Goal: Transaction & Acquisition: Purchase product/service

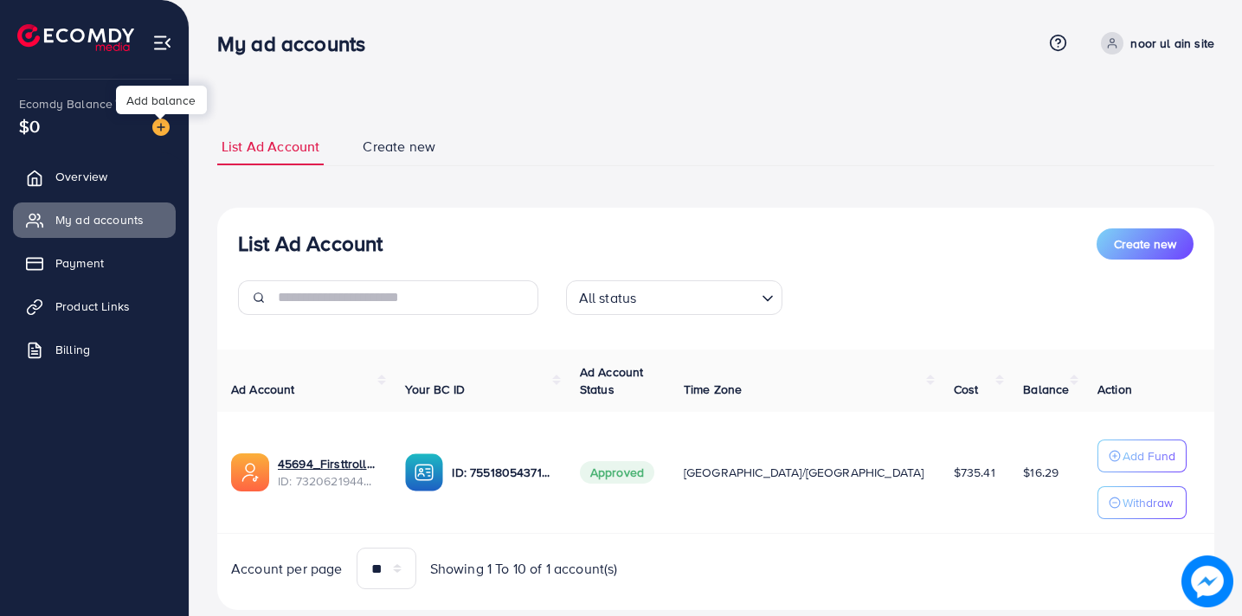
click at [161, 124] on img at bounding box center [160, 127] width 17 height 17
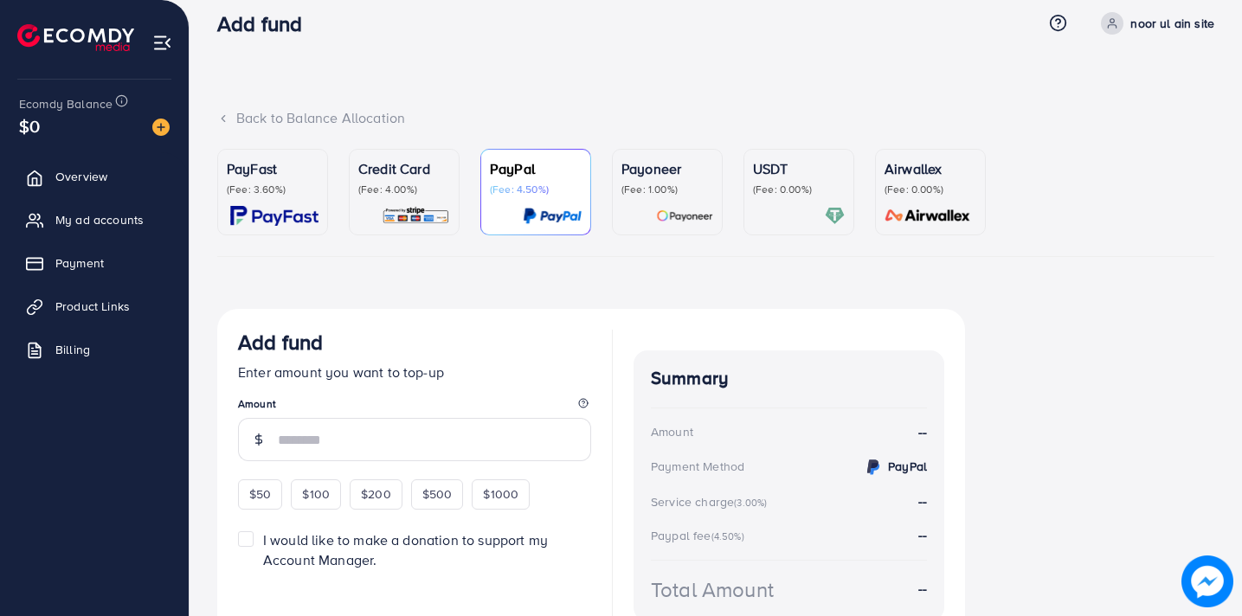
scroll to position [6, 0]
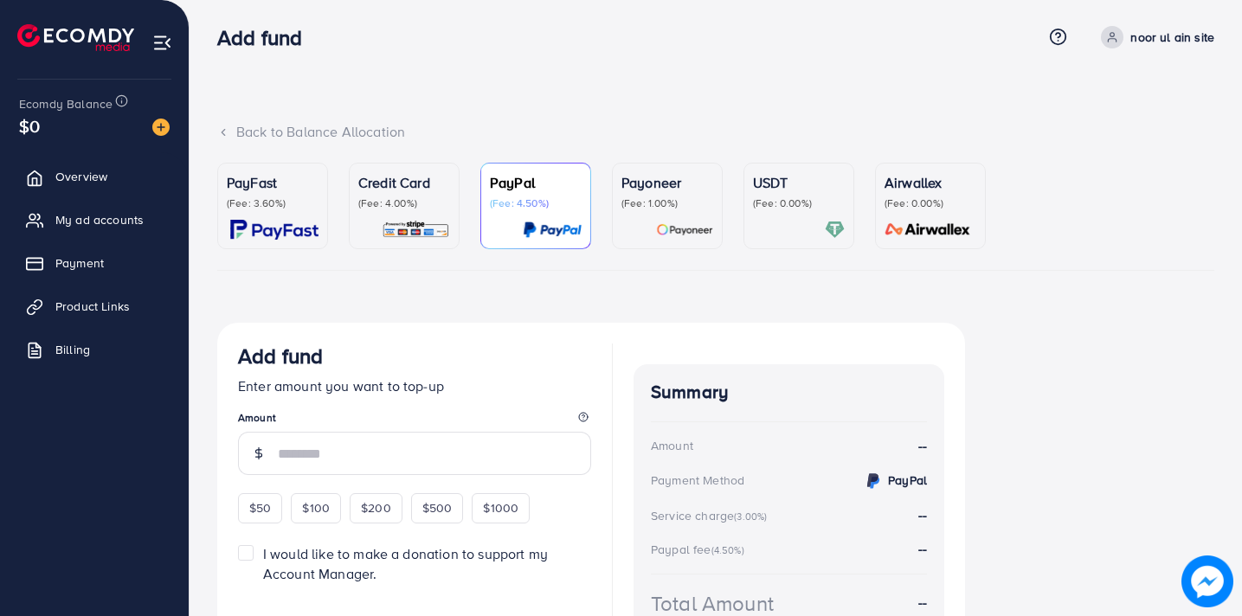
click at [428, 214] on div "Credit Card (Fee: 4.00%)" at bounding box center [404, 206] width 92 height 68
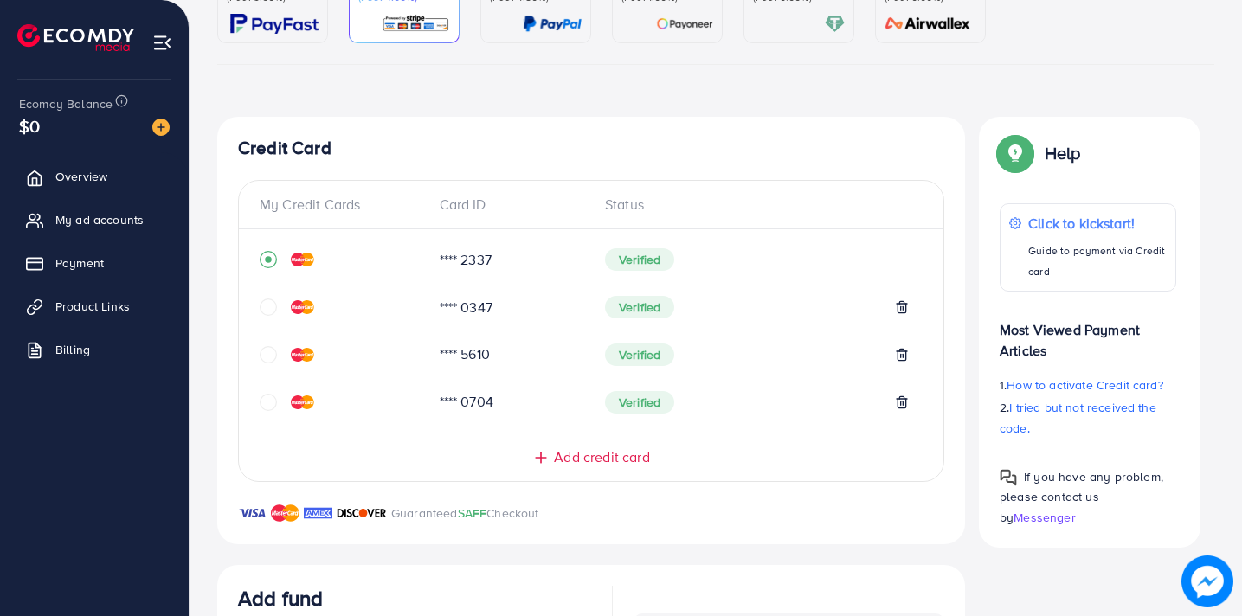
scroll to position [346, 0]
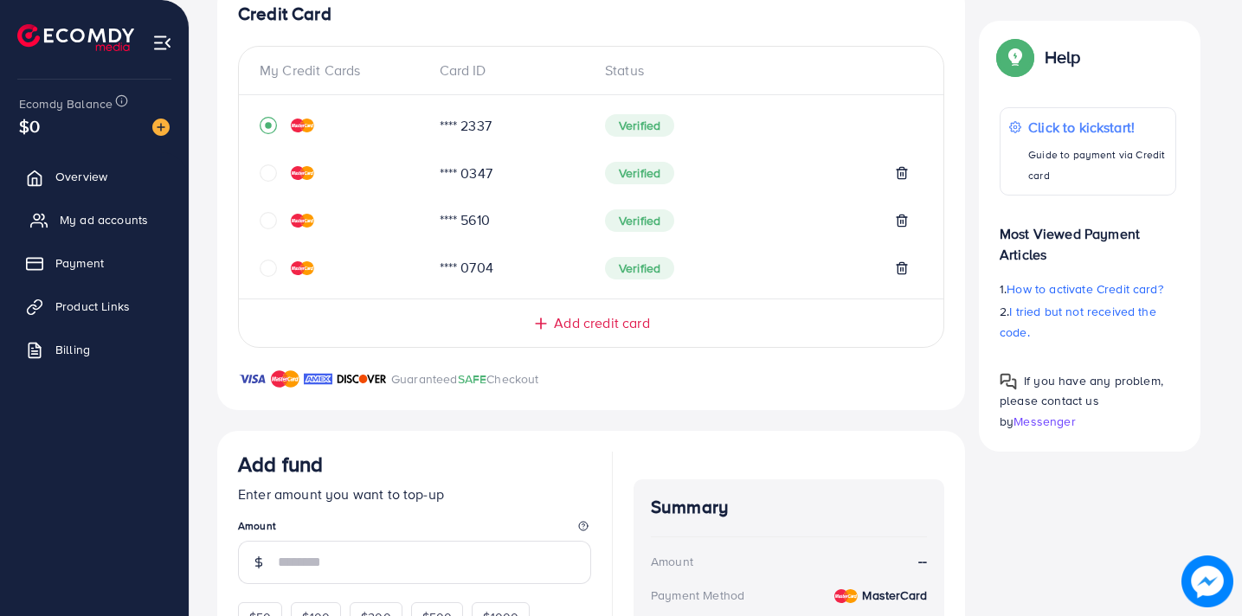
click at [108, 216] on span "My ad accounts" at bounding box center [104, 219] width 88 height 17
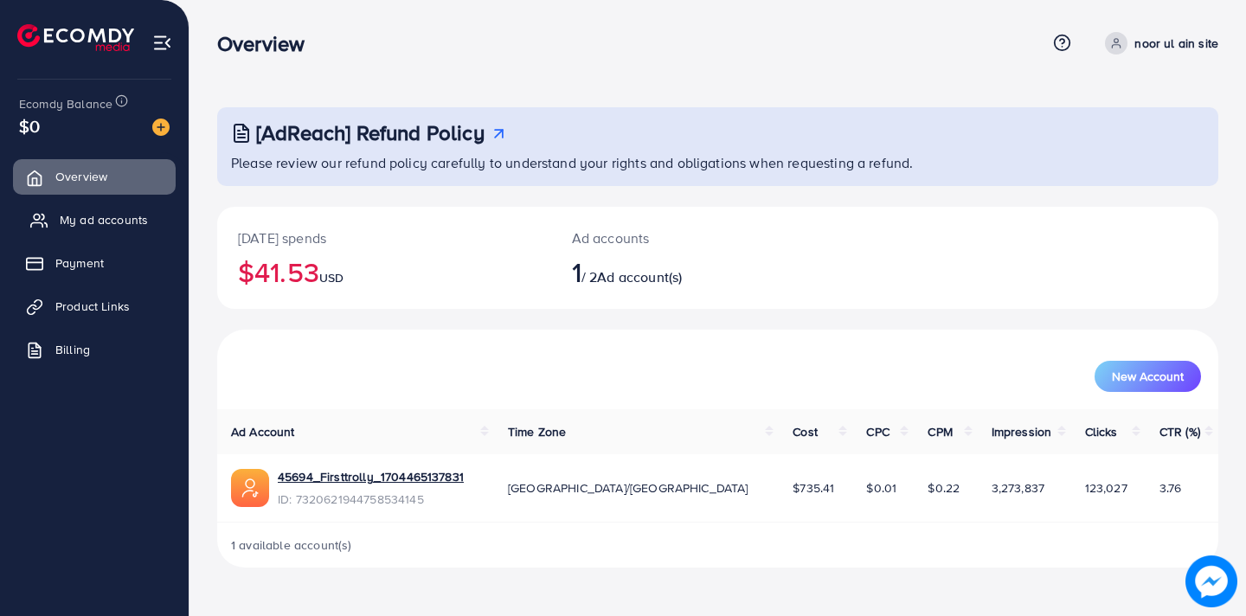
click at [120, 229] on link "My ad accounts" at bounding box center [94, 220] width 163 height 35
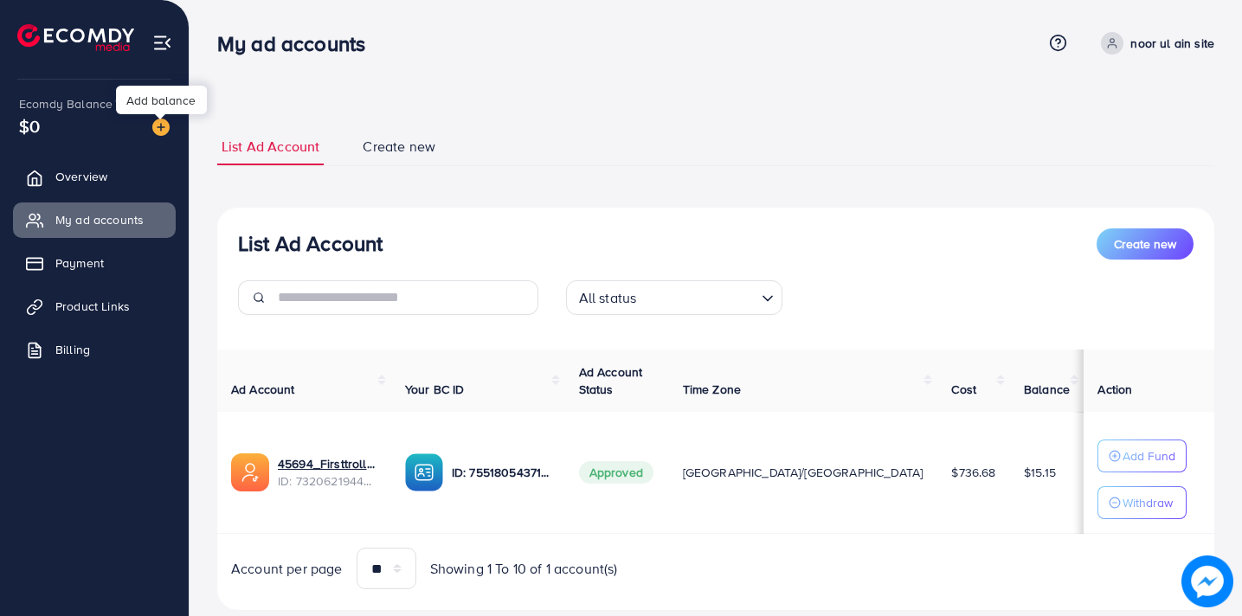
click at [162, 134] on img at bounding box center [160, 127] width 17 height 17
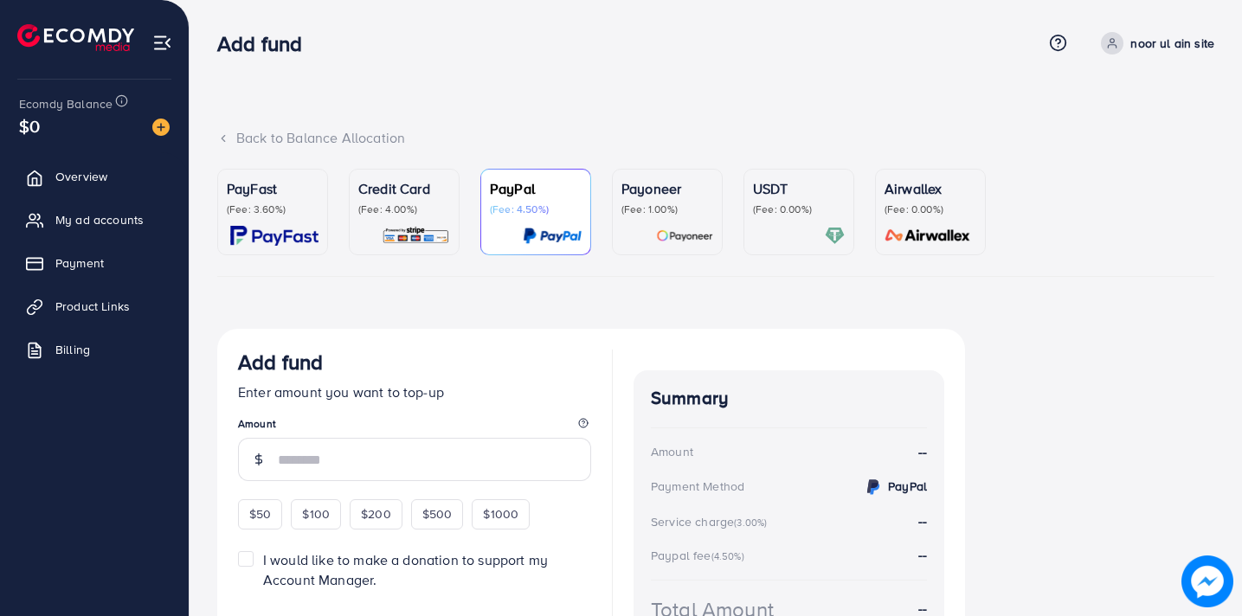
click at [406, 211] on p "(Fee: 4.00%)" at bounding box center [404, 210] width 92 height 14
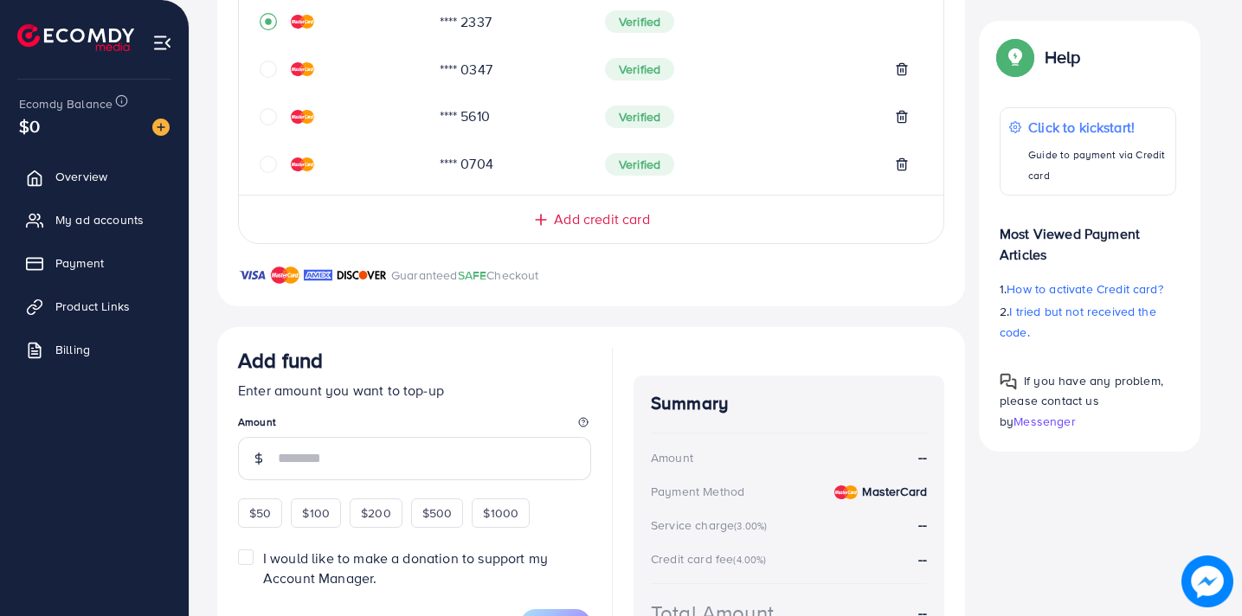
scroll to position [474, 0]
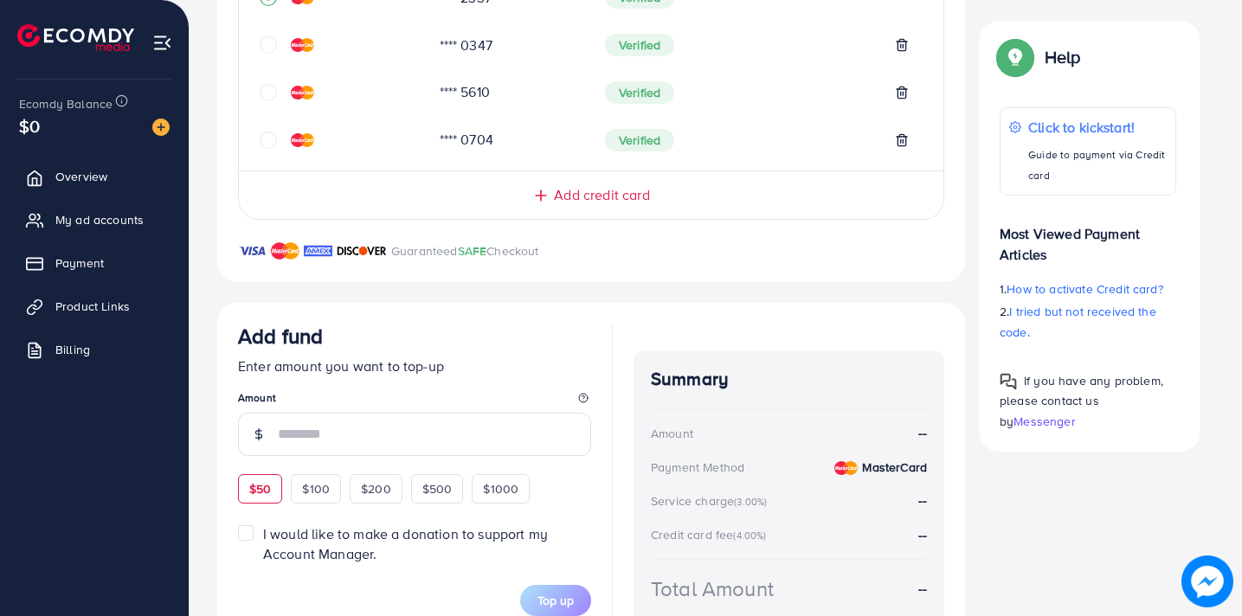
click at [257, 491] on span "$50" at bounding box center [260, 488] width 22 height 17
type input "**"
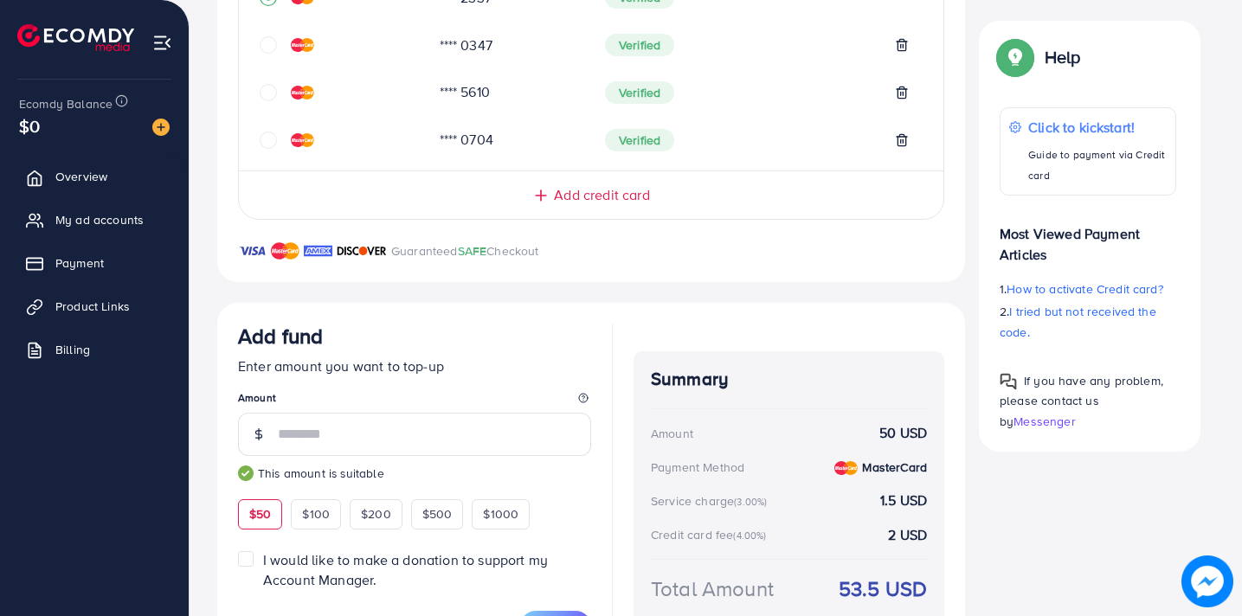
scroll to position [569, 0]
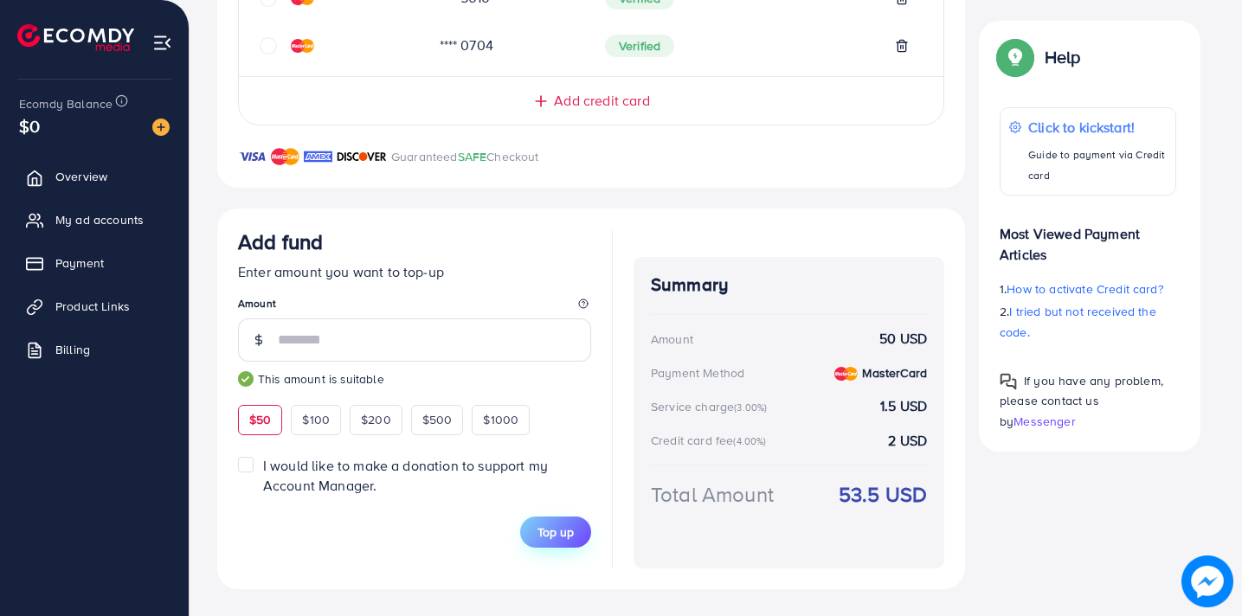
click at [547, 527] on span "Top up" at bounding box center [555, 532] width 36 height 17
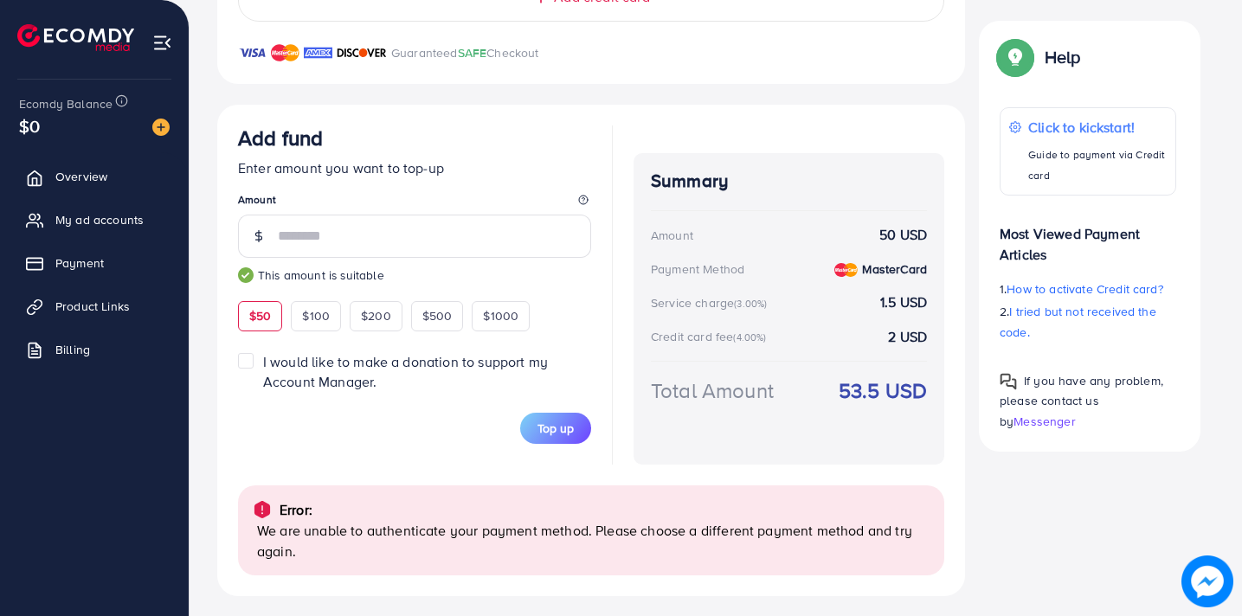
scroll to position [679, 0]
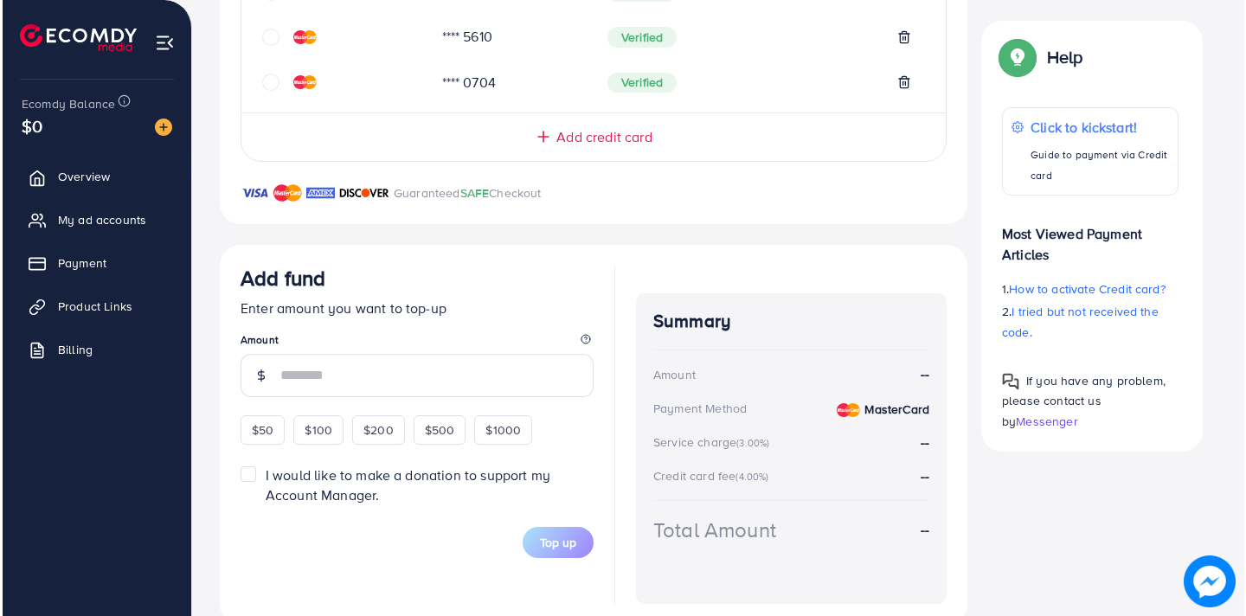
scroll to position [561, 0]
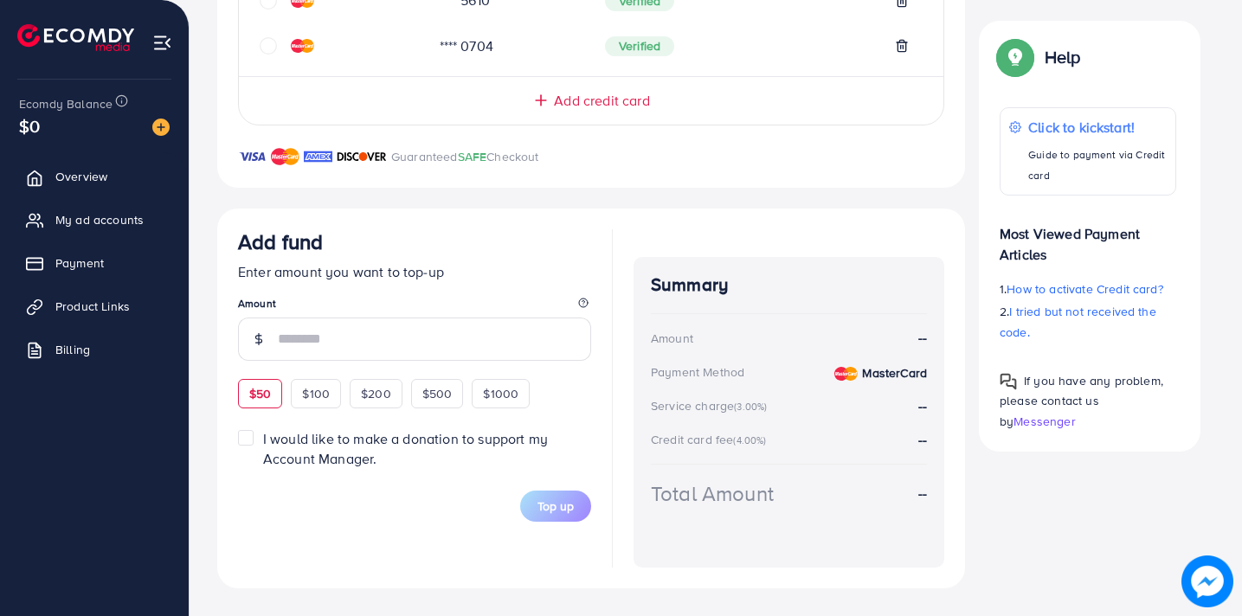
click at [261, 389] on div "Add fund Enter amount you want to top-up Amount $50 $100 $200 $500 $1000" at bounding box center [414, 318] width 353 height 179
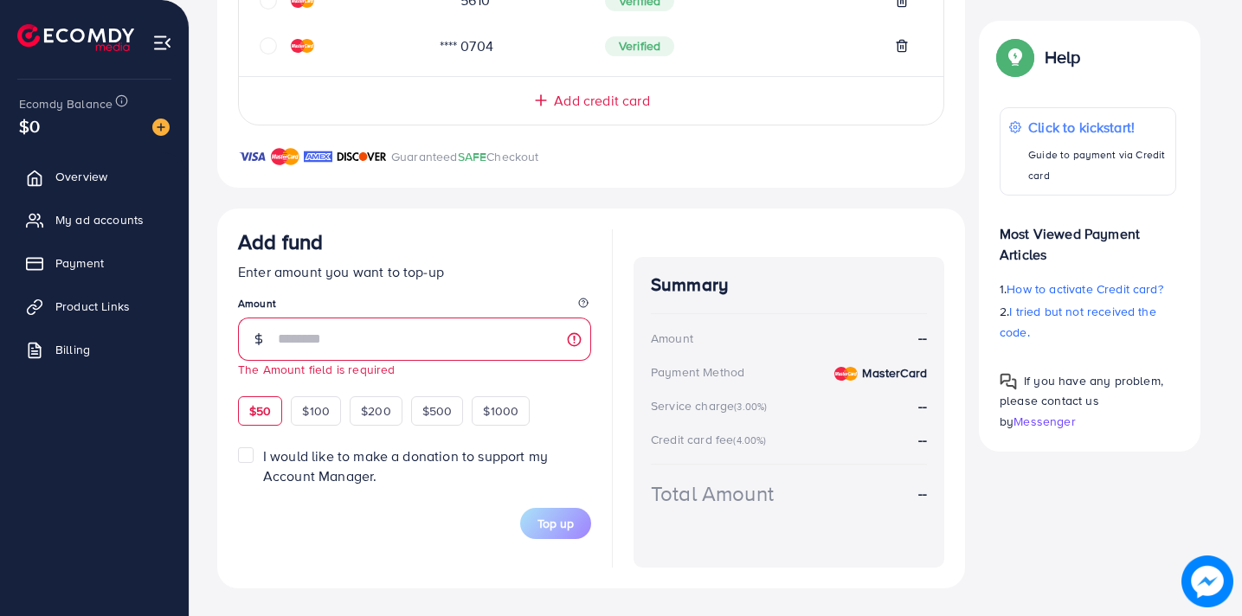
click at [257, 416] on span "$50" at bounding box center [260, 410] width 22 height 17
type input "**"
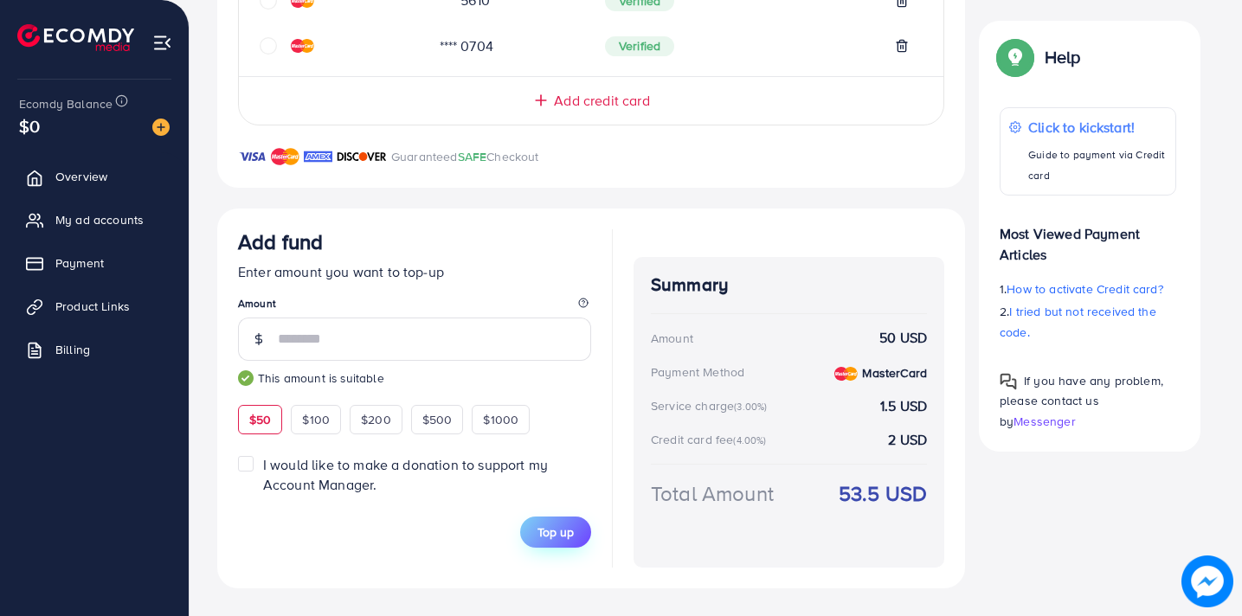
click at [563, 530] on span "Top up" at bounding box center [555, 532] width 36 height 17
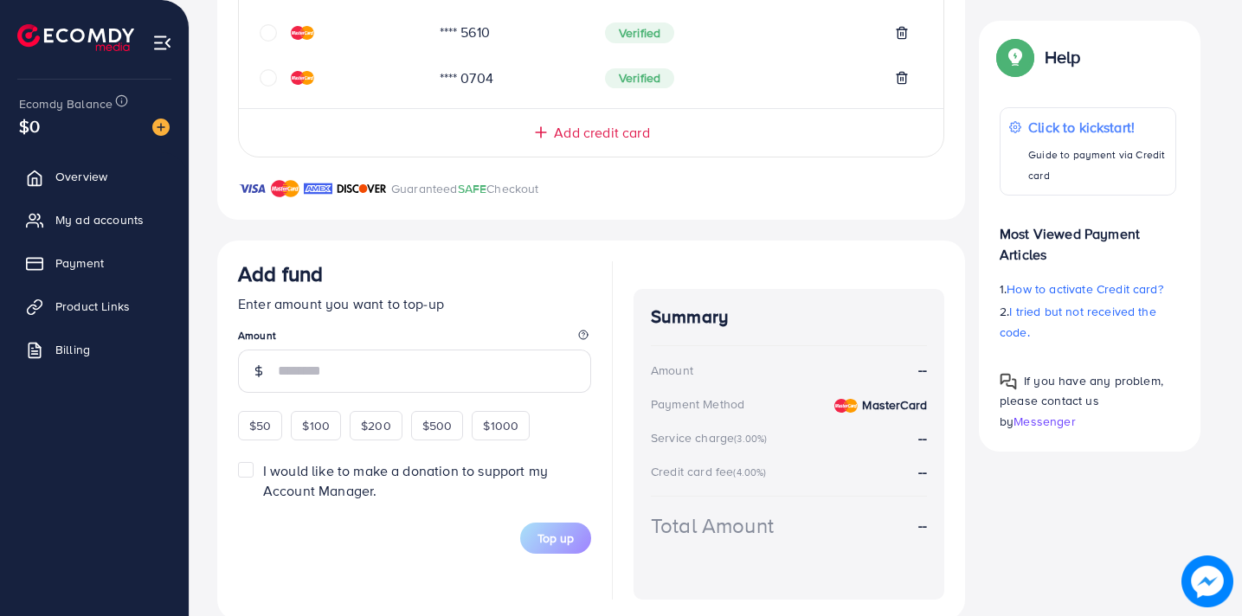
scroll to position [536, 0]
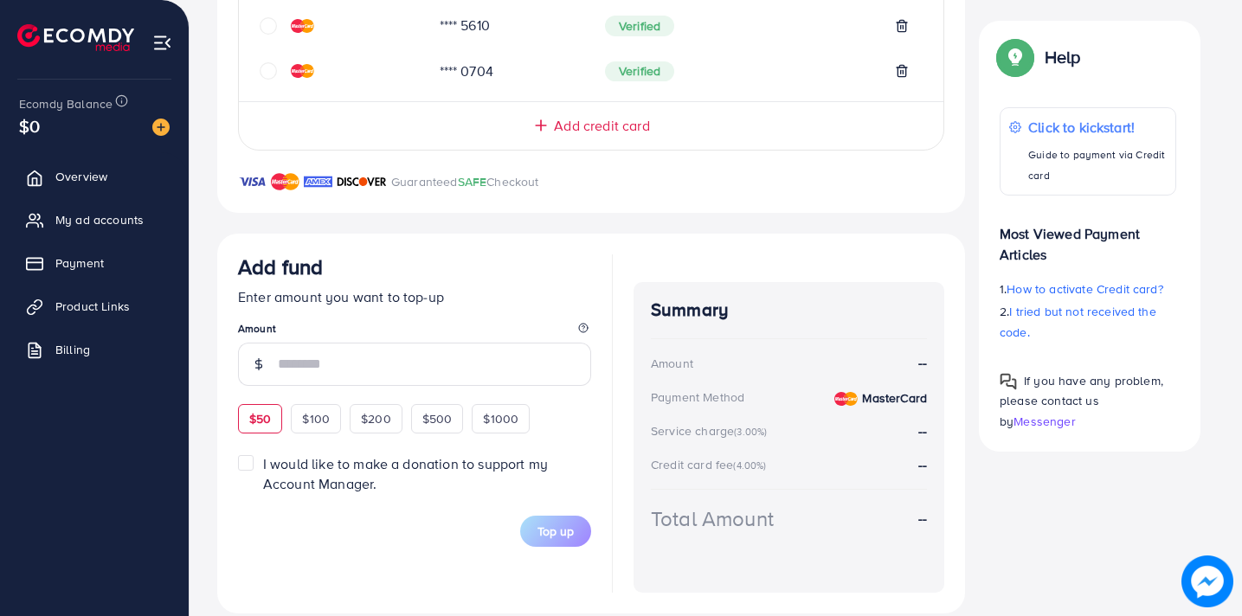
click at [254, 424] on div "$50" at bounding box center [260, 418] width 44 height 29
type input "**"
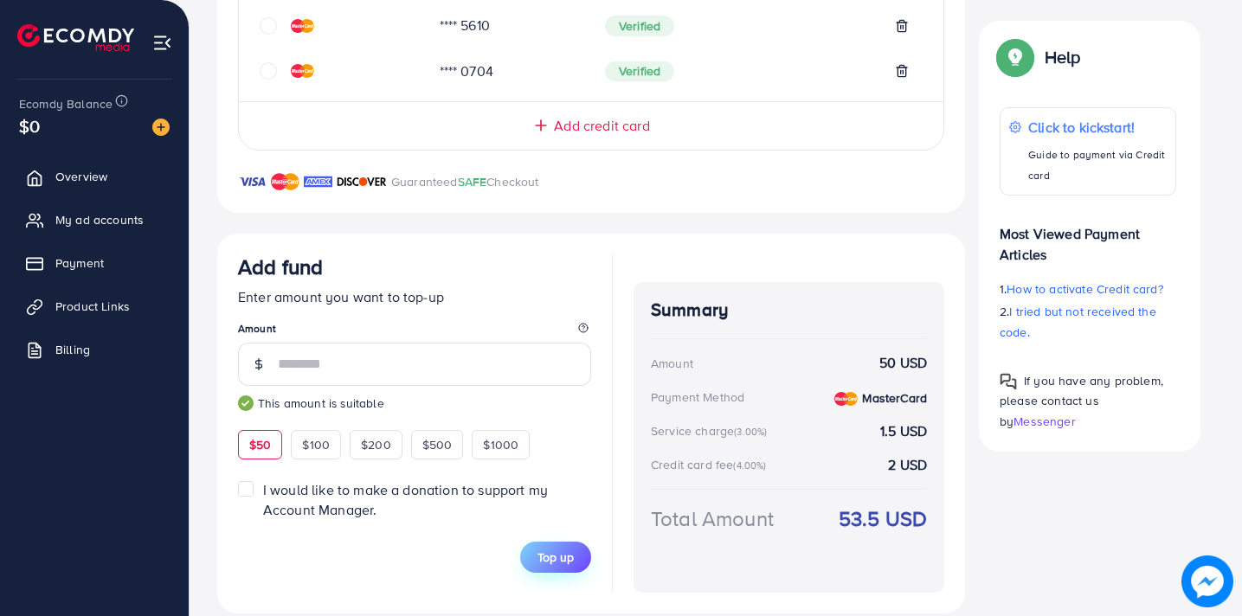
click at [564, 563] on span "Top up" at bounding box center [555, 557] width 36 height 17
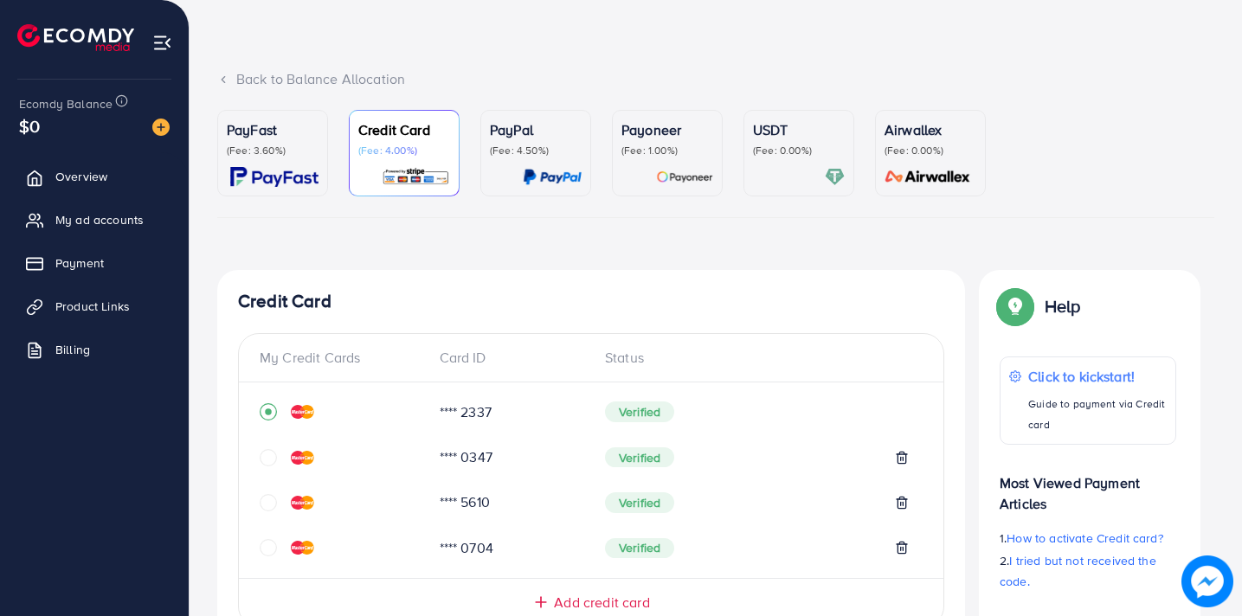
scroll to position [0, 0]
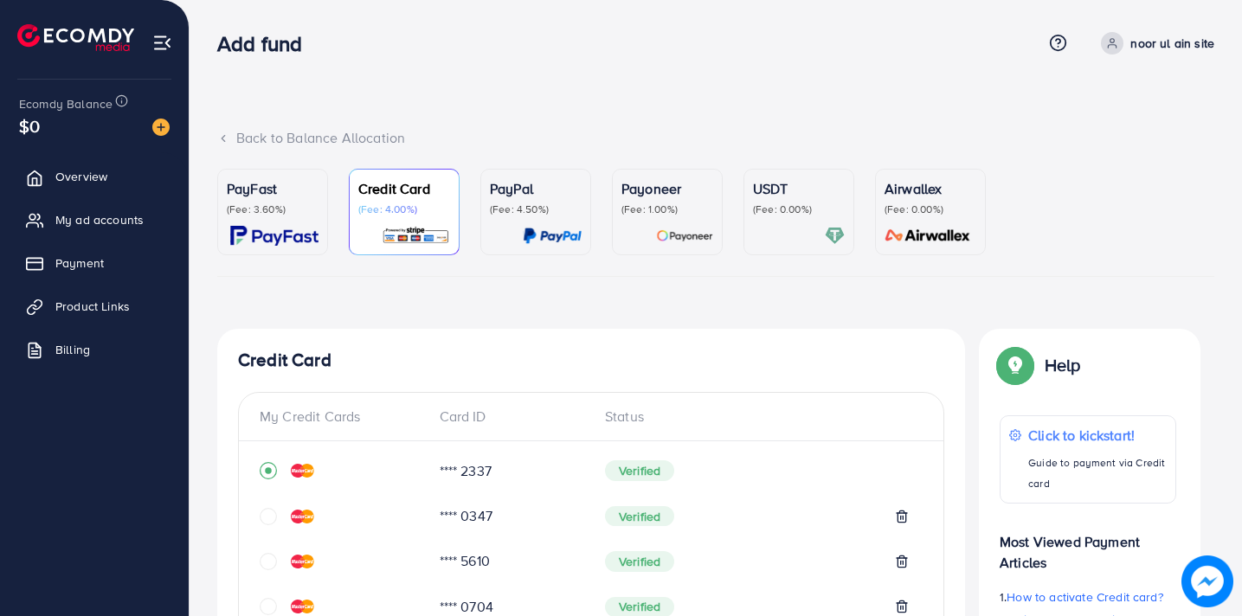
scroll to position [561, 0]
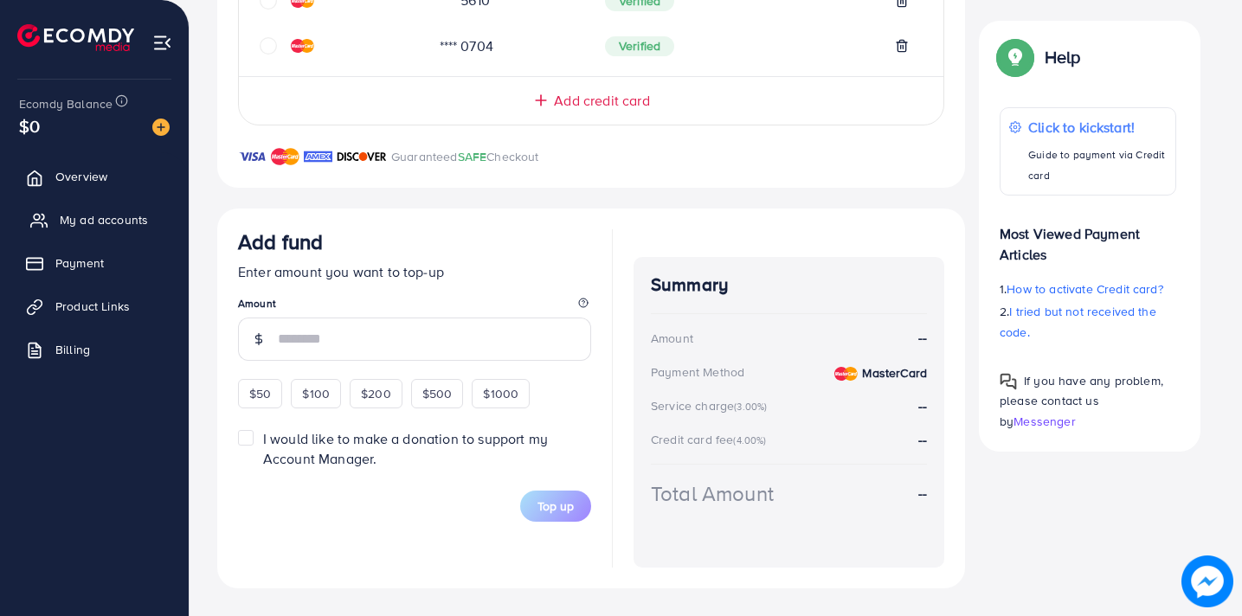
click at [89, 222] on span "My ad accounts" at bounding box center [104, 219] width 88 height 17
